Goal: Information Seeking & Learning: Learn about a topic

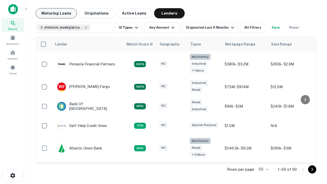
click at [56, 13] on button "Maturing Loans" at bounding box center [56, 13] width 41 height 10
